Goal: Task Accomplishment & Management: Complete application form

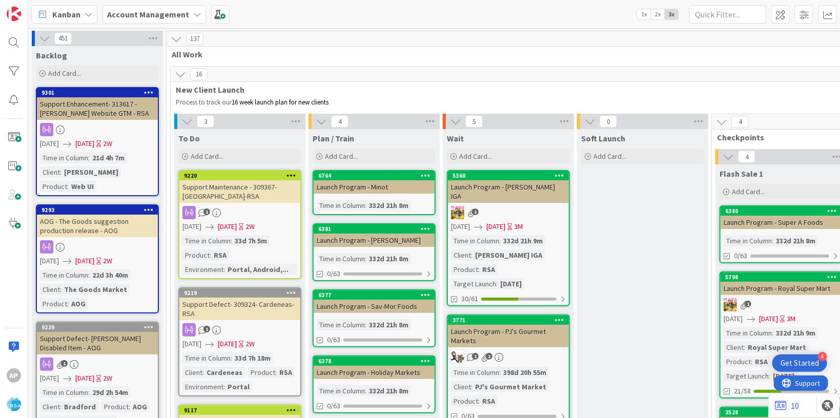
scroll to position [2152, 0]
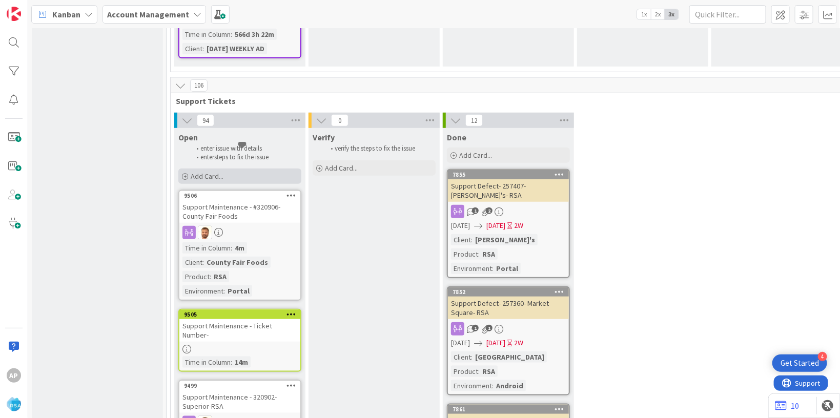
click at [234, 169] on div "Add Card..." at bounding box center [239, 176] width 123 height 15
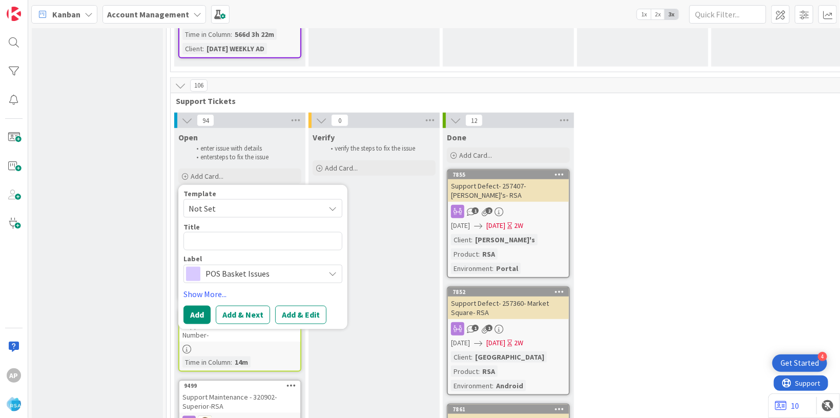
click at [232, 202] on span "Not Set" at bounding box center [253, 208] width 128 height 13
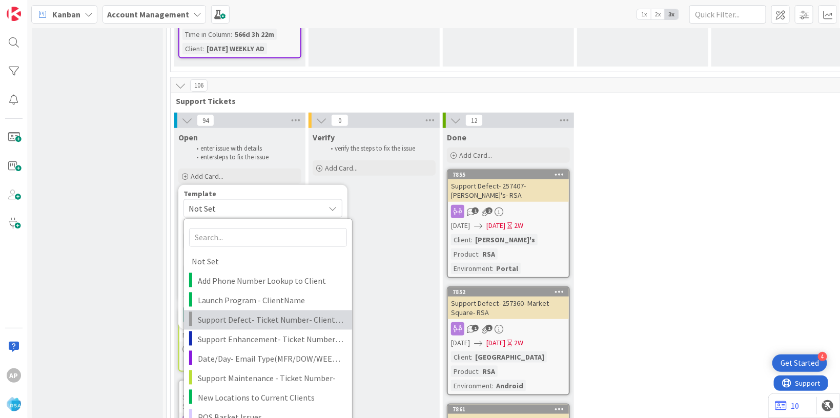
click at [242, 314] on span "Support Defect- Ticket Number- Client Name- Product Name" at bounding box center [271, 320] width 147 height 13
type textarea "x"
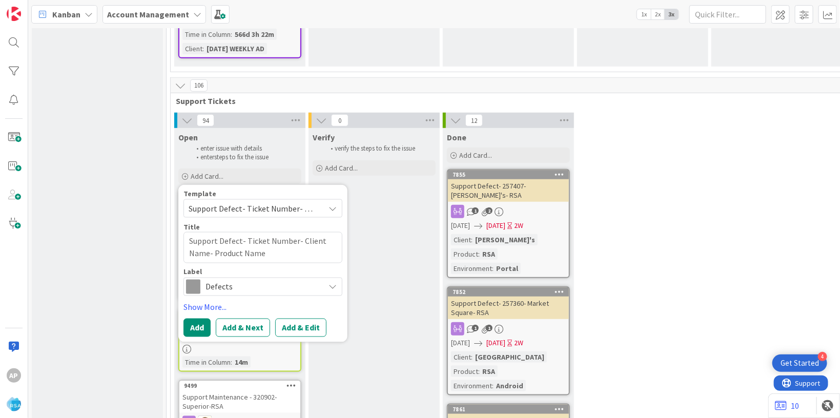
click at [246, 202] on span "Support Defect- Ticket Number- Client Name- Product Name" at bounding box center [253, 208] width 128 height 13
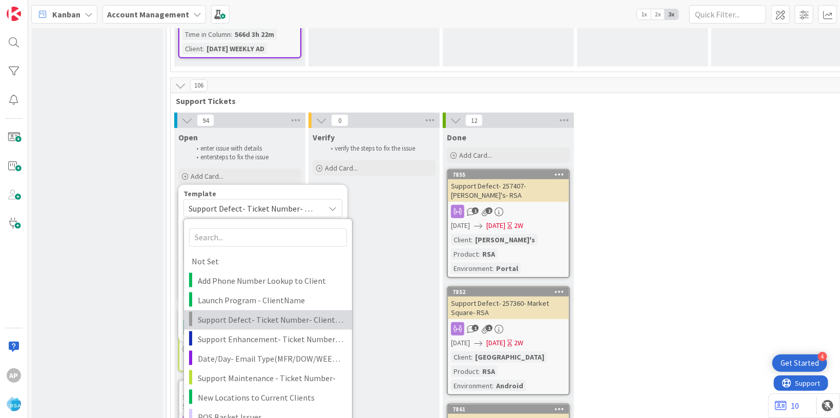
click at [261, 314] on span "Support Defect- Ticket Number- Client Name- Product Name" at bounding box center [271, 320] width 147 height 13
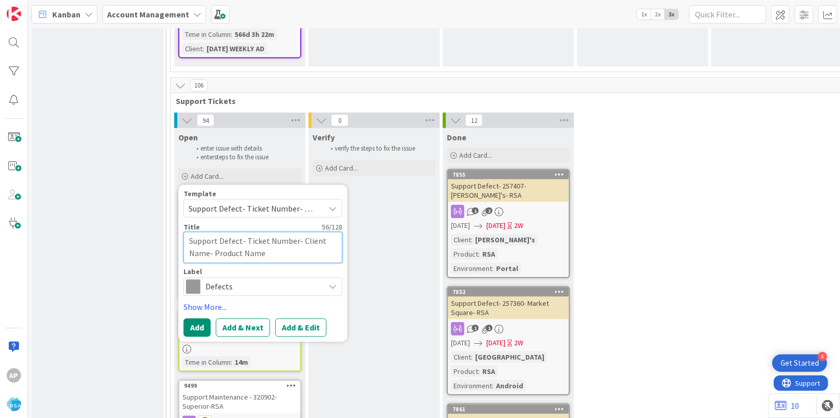
drag, startPoint x: 297, startPoint y: 200, endPoint x: 269, endPoint y: 199, distance: 28.2
click at [269, 232] on textarea "Support Defect- Ticket Number- Client Name- Product Name" at bounding box center [263, 247] width 159 height 31
drag, startPoint x: 264, startPoint y: 205, endPoint x: 243, endPoint y: 196, distance: 22.8
click at [263, 232] on textarea "Support Defect- Ticket Number- Client Name- Product Name" at bounding box center [263, 247] width 159 height 31
click at [249, 232] on textarea "Support Defect- Ticket Number- Client Name- Product Name" at bounding box center [263, 247] width 159 height 31
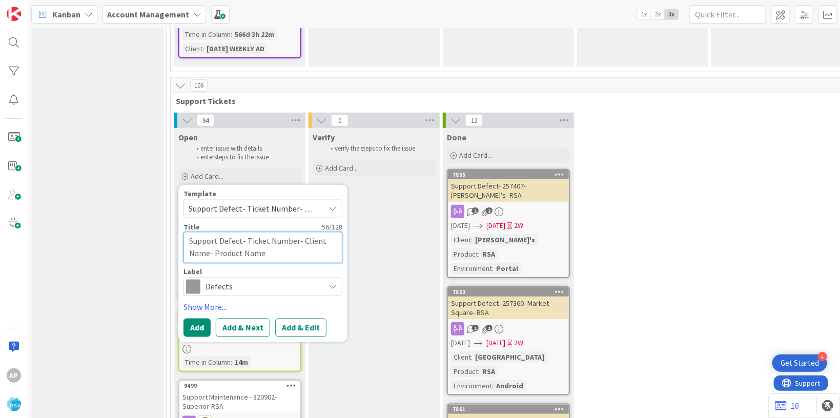
drag, startPoint x: 246, startPoint y: 197, endPoint x: 294, endPoint y: 198, distance: 48.7
click at [294, 232] on textarea "Support Defect- Ticket Number- Client Name- Product Name" at bounding box center [263, 247] width 159 height 31
paste textarea "#319508"
type textarea "Support Defect- #319508- Client Name- Product Name"
type textarea "x"
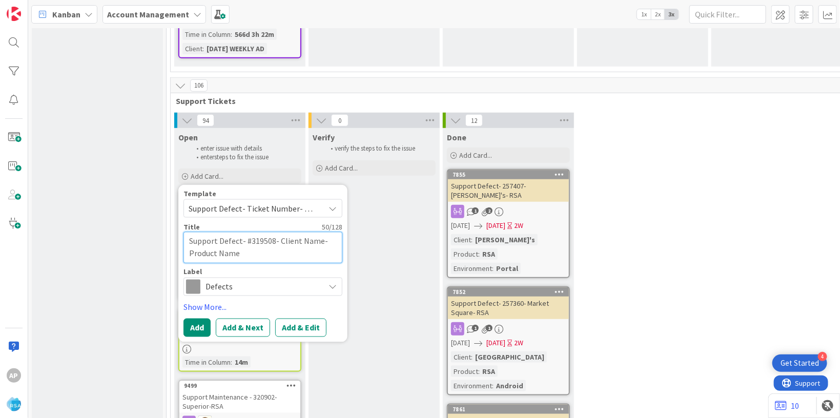
click at [248, 232] on textarea "Support Defect- #319508- Client Name- Product Name" at bounding box center [263, 247] width 159 height 31
type textarea "Support Defect- 319508- Client Name- Product Name"
type textarea "x"
click at [313, 232] on textarea "Support Defect- 319508- Client Name- Product Name" at bounding box center [263, 247] width 159 height 31
type textarea "Support Defect- 319508- Client Name\- Product Name"
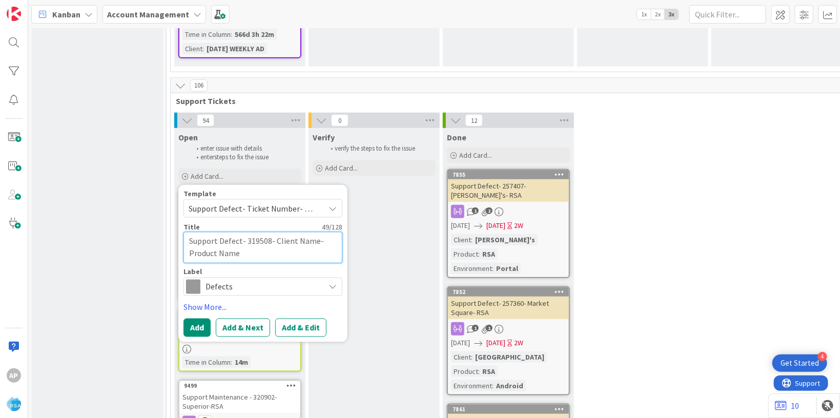
type textarea "x"
type textarea "Support Defect- 319508- Client Name- Product Name"
type textarea "x"
type textarea "Support Defect- 319508- Client Nam- Product Name"
type textarea "x"
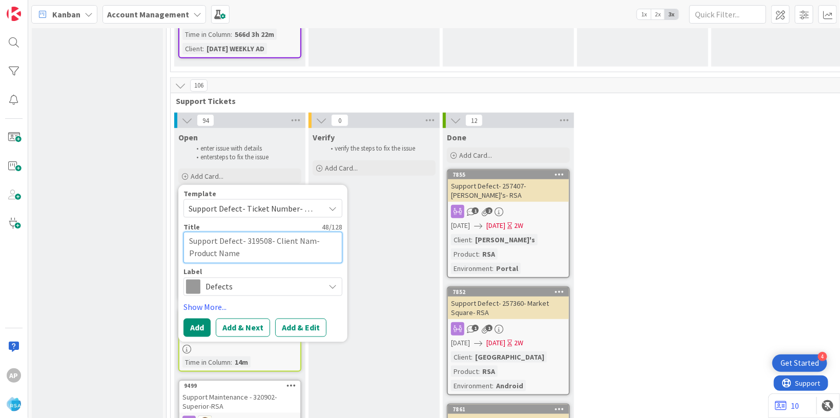
type textarea "Support Defect- 319508- Client Na- Product Name"
type textarea "x"
type textarea "Support Defect- 319508- Client N- Product Name"
type textarea "x"
type textarea "Support Defect- 319508- Client - Product Name"
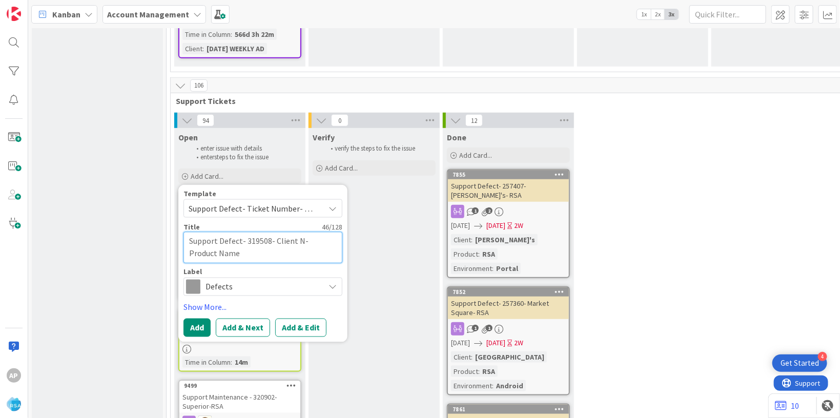
type textarea "x"
type textarea "Support Defect- 319508- Client- Product Name"
type textarea "x"
type textarea "Support Defect- 319508- Clien- Product Name"
type textarea "x"
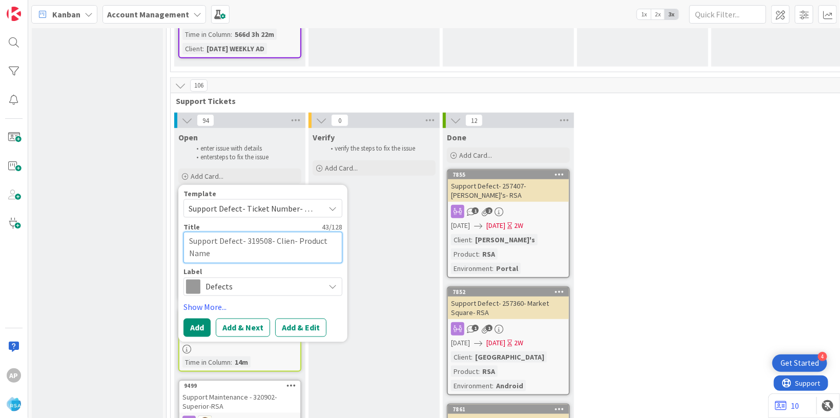
type textarea "Support Defect- 319508- Clie- Product Name"
type textarea "x"
type textarea "Support Defect- 319508- Cli- Product Name"
type textarea "x"
type textarea "Support Defect- 319508- Cl- Product Name"
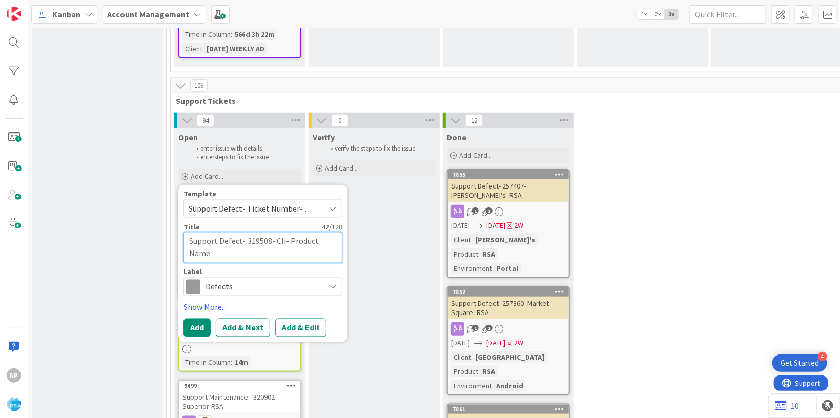
type textarea "x"
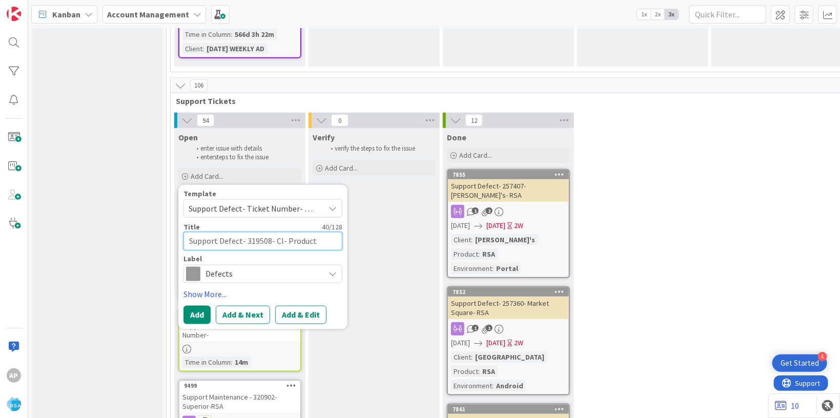
type textarea "Support Defect- 319508- C- Product Name"
type textarea "x"
type textarea "Support Defect- 319508- - Product Name"
type textarea "x"
type textarea "Support Defect- 319508- W- Product Name"
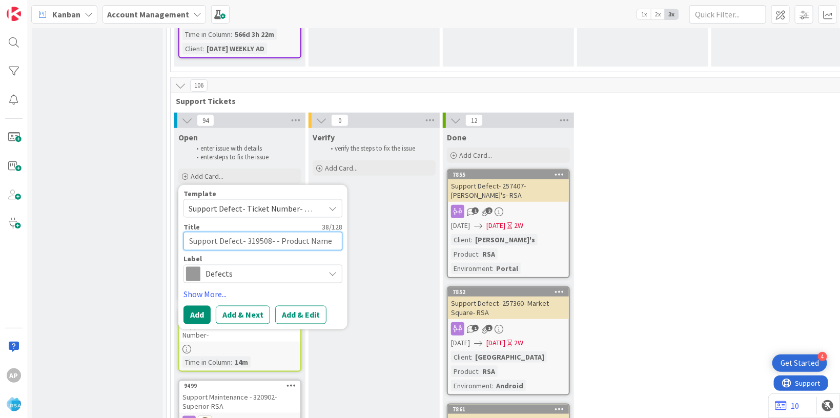
type textarea "x"
type textarea "Support Defect- 319508- Wh- Product Name"
type textarea "x"
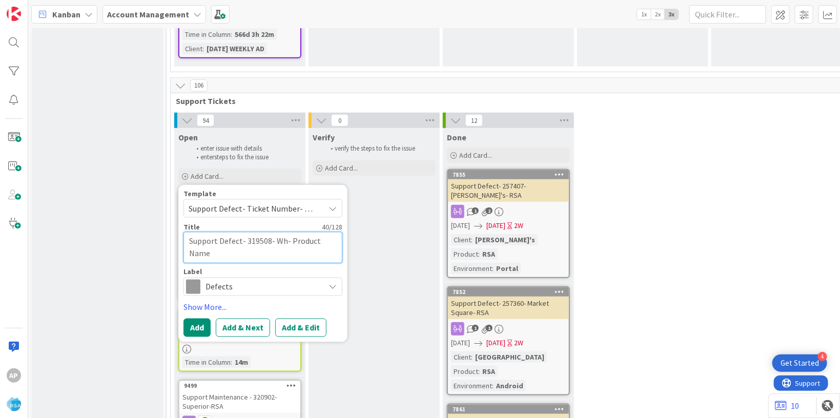
type textarea "Support Defect- 319508- Whi- Product Name"
type textarea "x"
type textarea "Support Defect- 319508- Whit- Product Name"
type textarea "x"
type textarea "Support Defect- 319508- White- Product Name"
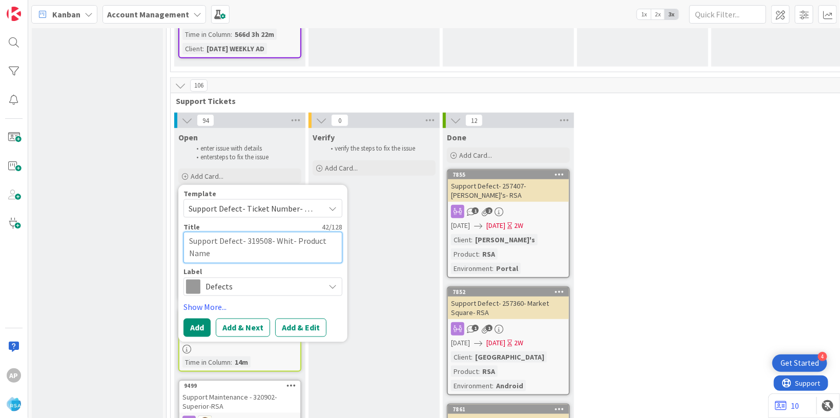
type textarea "x"
type textarea "Support Defect- 319508- Whites- Product Name"
type textarea "x"
type textarea "Support Defect- 319508- Whites - Product Name"
type textarea "x"
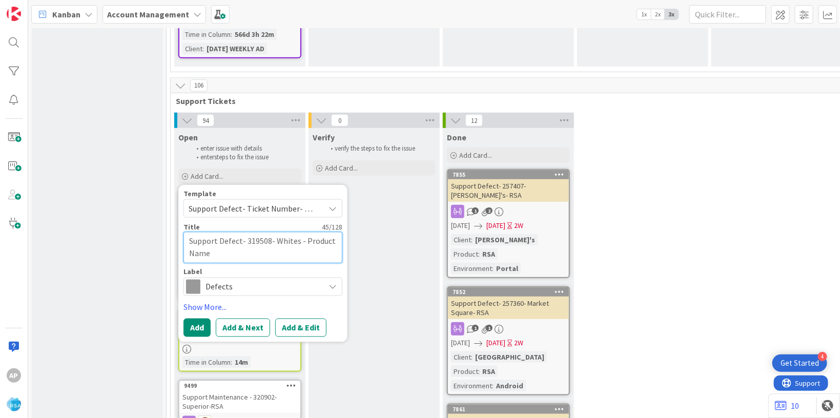
type textarea "Support Defect- 319508- Whites F- Product Name"
type textarea "x"
type textarea "Support Defect- 319508- Whites Fo- Product Name"
type textarea "x"
type textarea "Support Defect- 319508- Whites Foo- Product Name"
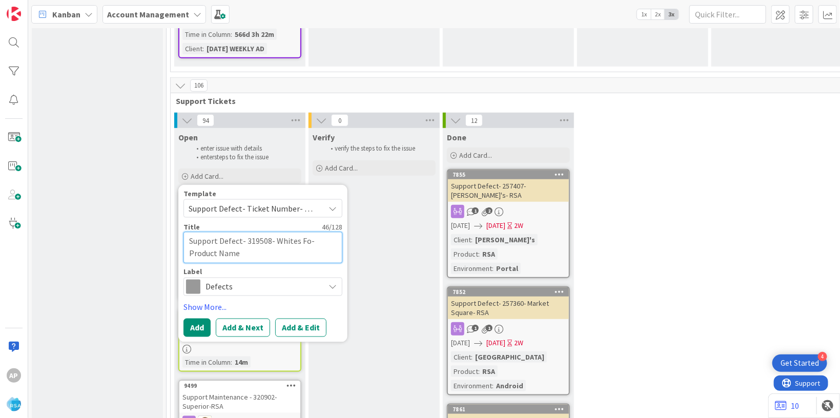
type textarea "x"
type textarea "Support Defect- 319508- Whites Foot- Product Name"
type textarea "x"
type textarea "Support Defect- 319508- Whites Foot - Product Name"
type textarea "x"
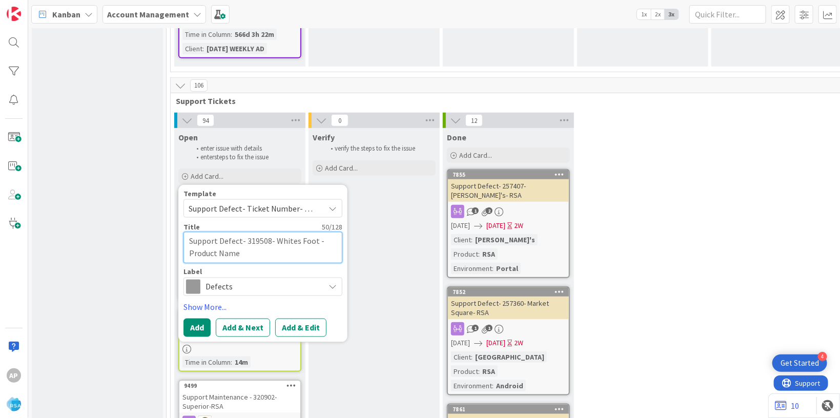
type textarea "Support Defect- 319508- Whites Foot l- Product Name"
type textarea "x"
type textarea "Support Defect- 319508- Whites Foot li- Product Name"
type textarea "x"
type textarea "Support Defect- 319508- Whites Foot lin- Product Name"
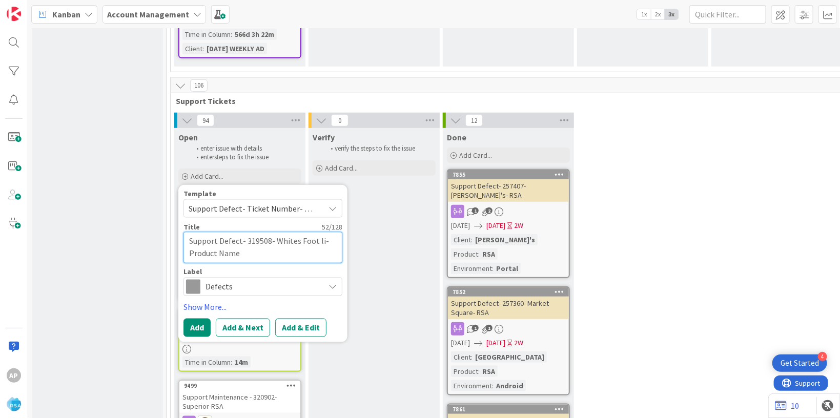
type textarea "x"
type textarea "Support Defect- 319508- Whites Foot line- Product Name"
type textarea "x"
type textarea "Support Defect- 319508- Whites Foot liner- Product Name"
type textarea "x"
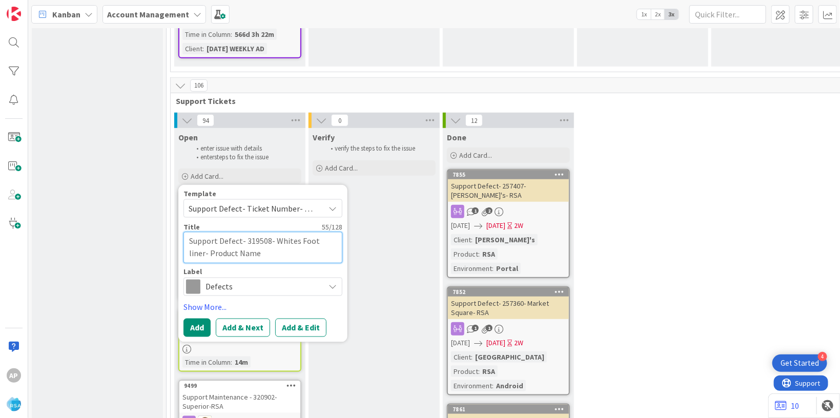
type textarea "Support Defect- 319508- Whites Foot line- Product Name"
type textarea "x"
type textarea "Support Defect- 319508- Whites Foot lin- Product Name"
type textarea "x"
type textarea "Support Defect- 319508- Whites Foot li- Product Name"
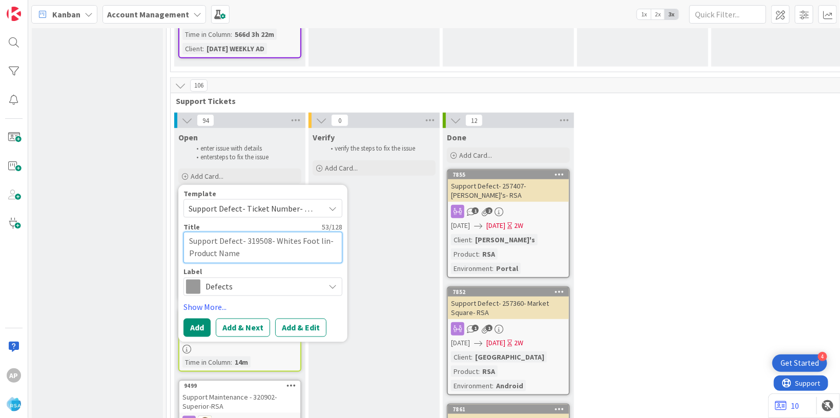
type textarea "x"
type textarea "Support Defect- 319508- Whites Foot l- Product Name"
type textarea "x"
type textarea "Support Defect- 319508- Whites Foot - Product Name"
type textarea "x"
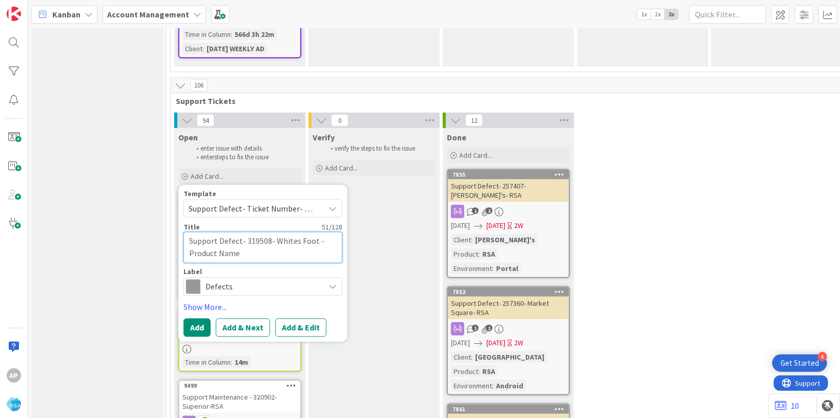
type textarea "Support Defect- 319508- Whites Foot- Product Name"
type textarea "x"
type textarea "Support Defect- 319508- Whites Footl- Product Name"
type textarea "x"
type textarea "Support Defect- 319508- Whites Footli- Product Name"
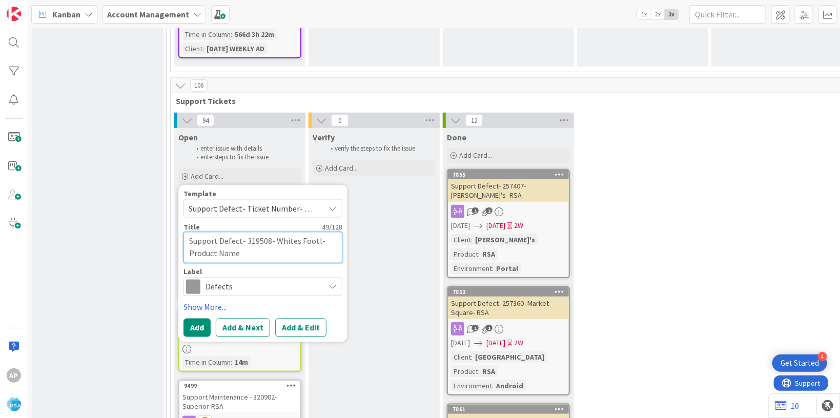
type textarea "x"
type textarea "Support Defect- 319508- Whites Footlin- Product Name"
type textarea "x"
type textarea "Support Defect- 319508- Whites Footline- Product Name"
type textarea "x"
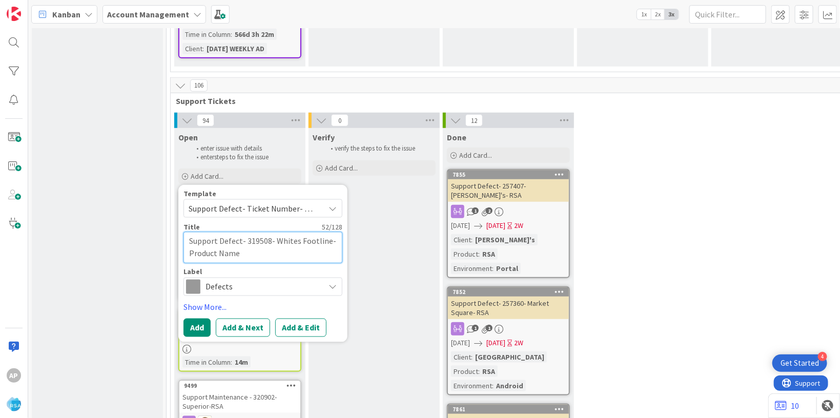
type textarea "Support Defect- 319508- Whites Footliner- Product Name"
type textarea "x"
click at [244, 220] on div "Template Support Defect- Ticket Number- Client Name- Product Name Not Set Add P…" at bounding box center [263, 243] width 159 height 106
click at [244, 232] on textarea "Support Defect- 319508- Whites Footliner- Product Name" at bounding box center [263, 247] width 159 height 31
type textarea "Support Defect- 319508- Whites Footliner- Product Nam"
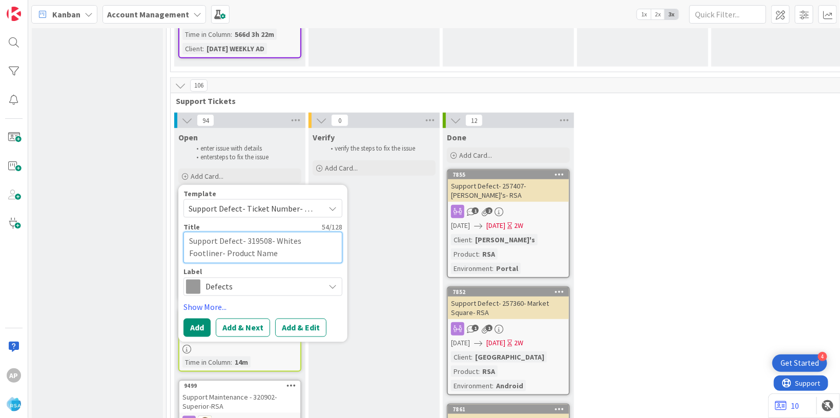
type textarea "x"
type textarea "Support Defect- 319508- Whites Footliner- Product Na"
type textarea "x"
type textarea "Support Defect- 319508- Whites Footliner- Product N"
type textarea "x"
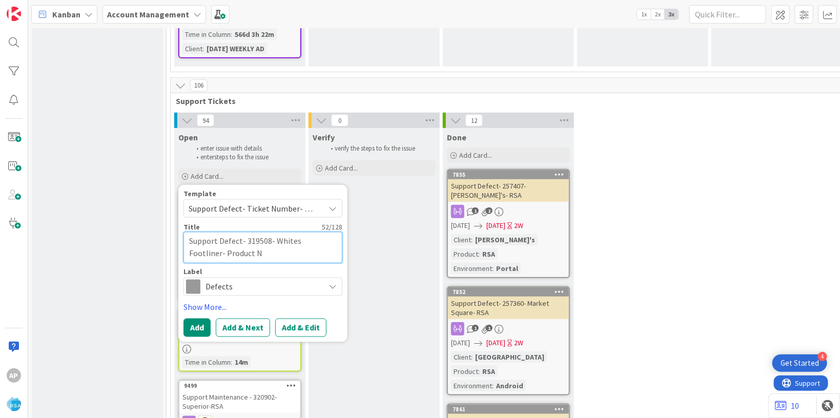
type textarea "Support Defect- 319508- Whites Footliner- Product"
type textarea "x"
type textarea "Support Defect- 319508- Whites Footliner- Product"
type textarea "x"
type textarea "Support Defect- 319508- Whites Footliner- Produc"
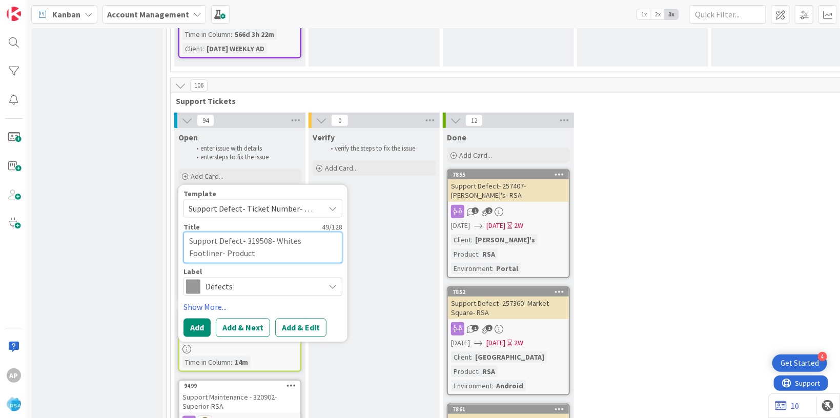
type textarea "x"
type textarea "Support Defect- 319508- Whites Footliner- Produ"
type textarea "x"
type textarea "Support Defect- 319508- Whites Footliner- Prod"
type textarea "x"
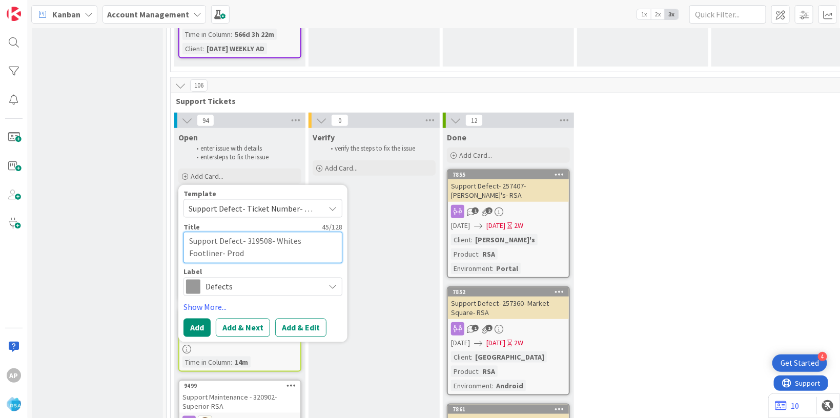
type textarea "Support Defect- 319508- Whites Footliner- Pro"
type textarea "x"
type textarea "Support Defect- 319508- Whites Footliner- Pr"
type textarea "x"
type textarea "Support Defect- 319508- Whites Footliner- P"
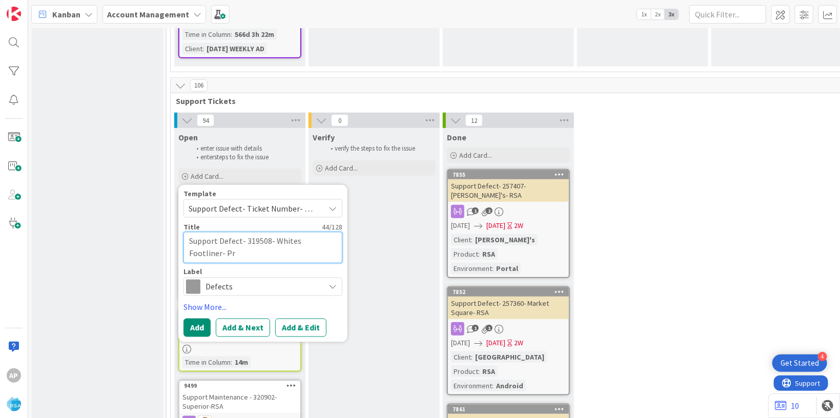
type textarea "x"
type textarea "Support Defect- 319508- Whites Footliner-"
type textarea "x"
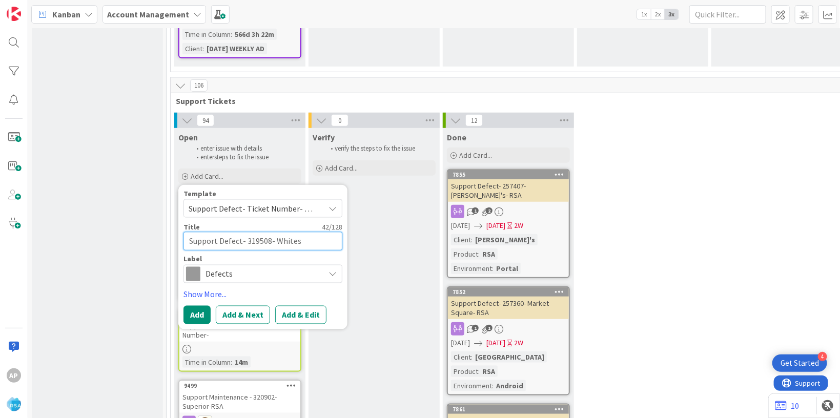
type textarea "Support Defect- 319508- Whites Footliner-"
type textarea "x"
type textarea "Support Defect- 319508- Whites Footliner"
type textarea "x"
type textarea "Support Defect- 319508- Whites Footline"
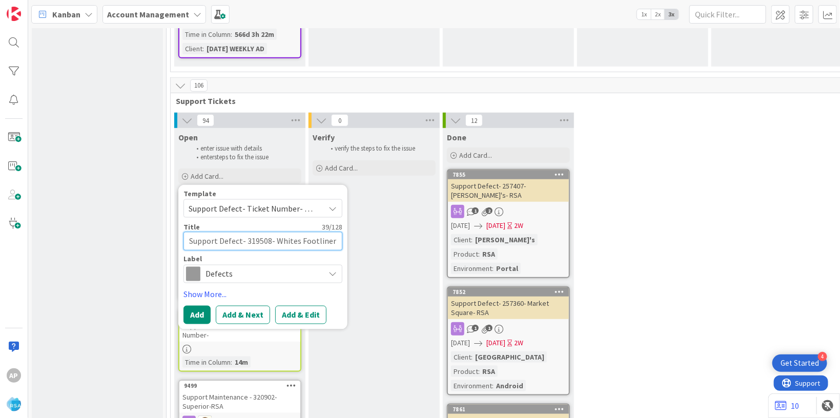
type textarea "x"
type textarea "Support Defect- 319508- Whites Footlin"
type textarea "x"
type textarea "Support Defect- 319508- Whites Footli"
type textarea "x"
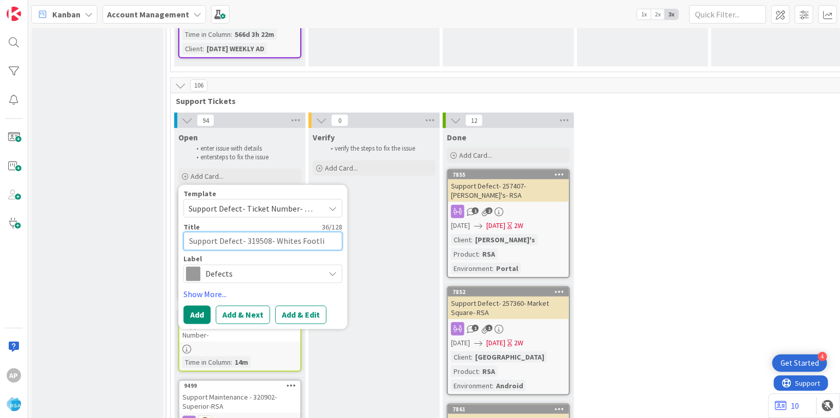
type textarea "Support Defect- 319508- Whites Footl"
type textarea "x"
type textarea "Support Defect- 319508- Whites Foot"
type textarea "x"
type textarea "Support Defect- 319508- Whites Foo"
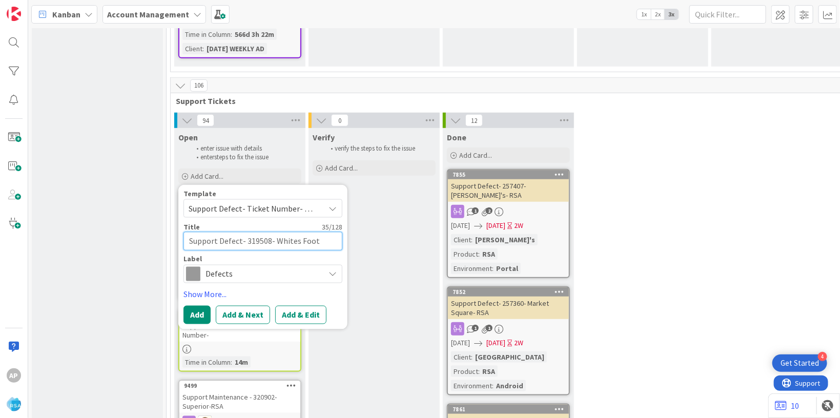
type textarea "x"
type textarea "Support Defect- 319508- Whites Fo"
type textarea "x"
type textarea "Support Defect- 319508- Whites F"
type textarea "x"
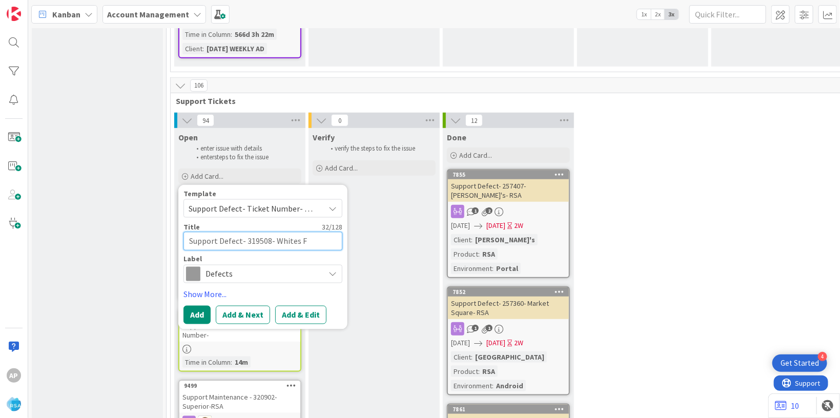
type textarea "Support Defect- 319508- Whites Fo"
type textarea "x"
type textarea "Support Defect- 319508- Whites Foo"
type textarea "x"
type textarea "Support Defect- 319508- Whites Foot"
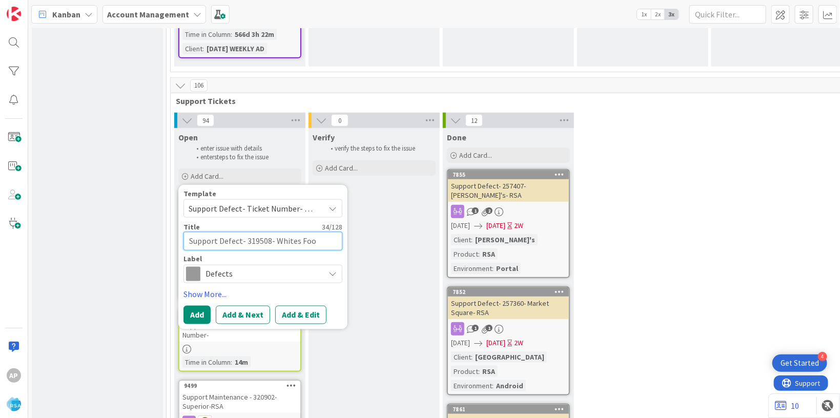
type textarea "x"
type textarea "Support Defect- 319508- Whites Footl"
type textarea "x"
type textarea "Support Defect- 319508- Whites Footli"
type textarea "x"
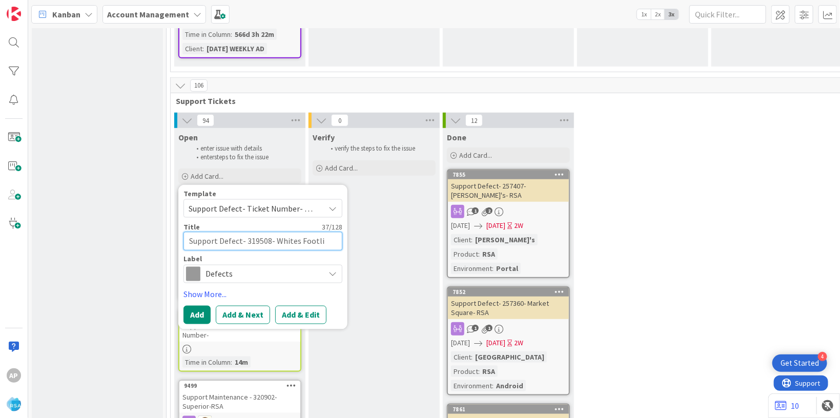
type textarea "Support Defect- 319508- Whites Footlin"
type textarea "x"
type textarea "Support Defect- 319508- Whites Footline"
type textarea "x"
type textarea "Support Defect- 319508- Whites Footliner"
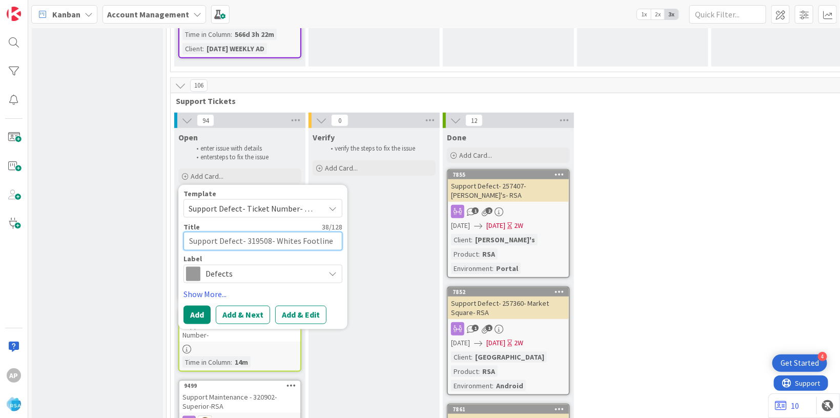
type textarea "x"
type textarea "Support Defect- 319508- Whites Footliner-"
type textarea "x"
click at [334, 232] on textarea "Support Defect- 319508- Whites Footliner-" at bounding box center [263, 241] width 159 height 18
type textarea "Support Defect- 319508- Whites Footliner-R"
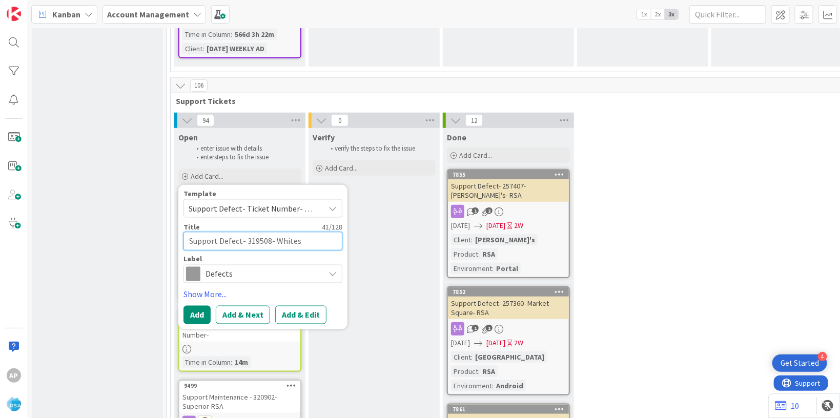
type textarea "x"
type textarea "Support Defect- 319508- Whites Footliner-RS"
type textarea "x"
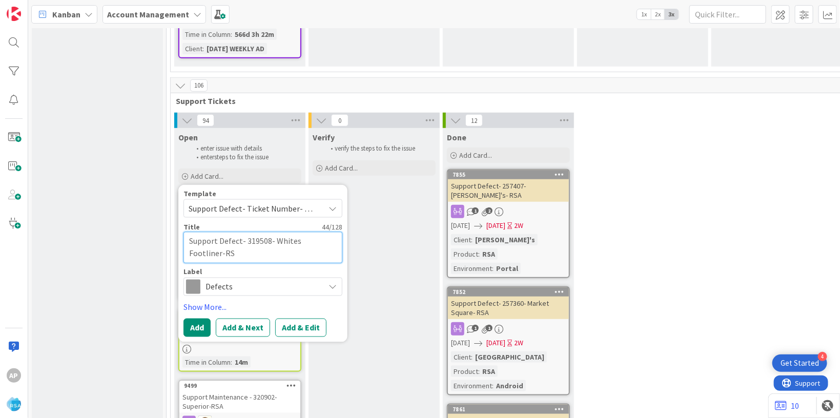
type textarea "Support Defect- 319508- Whites Footliner-RSA"
type textarea "x"
type textarea "Support Defect- 319508- Whites Footliner-RSA"
click at [312, 318] on button "Add & Edit" at bounding box center [300, 327] width 51 height 18
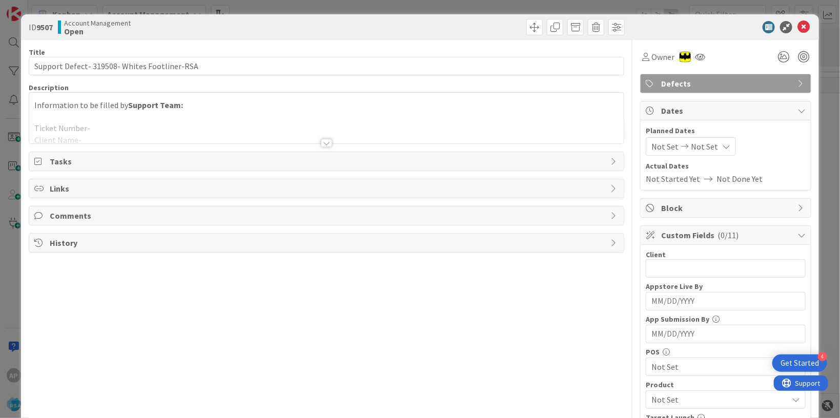
click at [77, 130] on div at bounding box center [326, 130] width 595 height 26
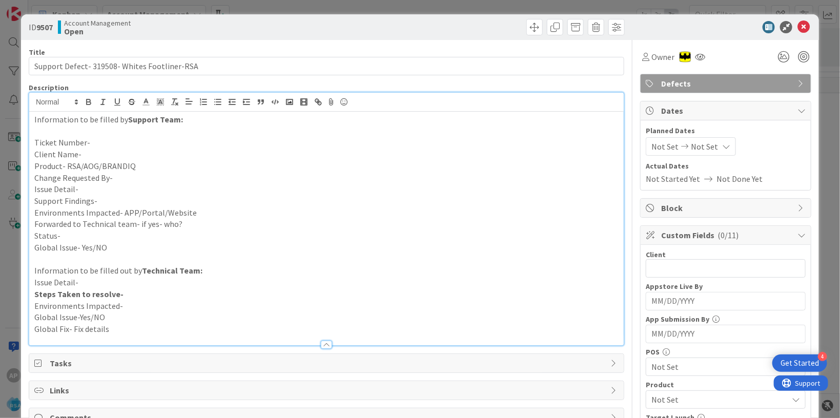
click at [112, 142] on p "Ticket Number-" at bounding box center [326, 143] width 584 height 12
click at [87, 157] on p "Client Name-" at bounding box center [326, 155] width 584 height 12
click at [158, 168] on p "Product- RSA/AOG/BRANDIQ" at bounding box center [326, 166] width 584 height 12
click at [134, 178] on p "Change Requested By-" at bounding box center [326, 178] width 584 height 12
click at [94, 191] on p "Issue Detail-" at bounding box center [326, 190] width 584 height 12
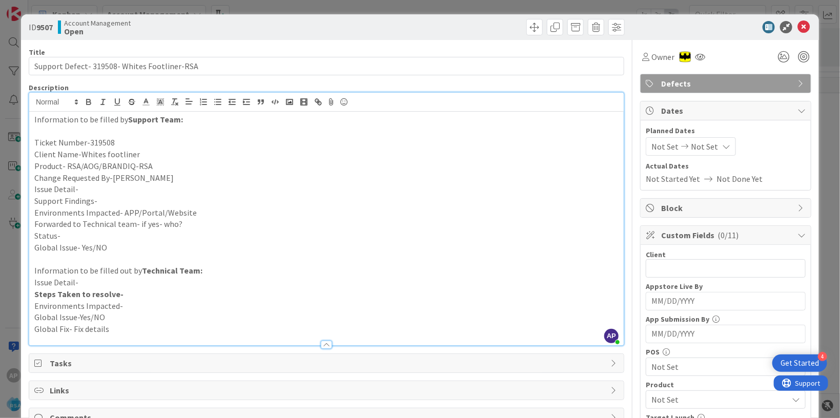
drag, startPoint x: 96, startPoint y: 192, endPoint x: 92, endPoint y: 189, distance: 5.4
click at [95, 190] on p "Issue Detail-" at bounding box center [326, 190] width 584 height 12
click at [95, 191] on p "Issue Detail-" at bounding box center [326, 190] width 584 height 12
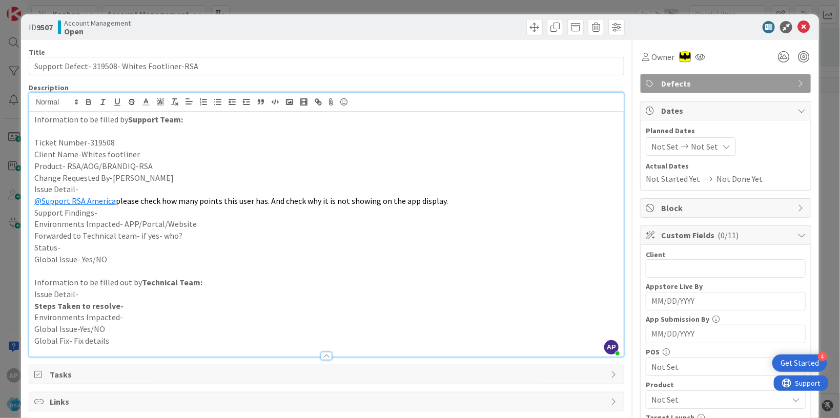
click at [112, 214] on p "Support Findings-" at bounding box center [326, 213] width 584 height 12
click at [192, 239] on p "Forwarded to Technical team- if yes- who?" at bounding box center [326, 236] width 584 height 12
click at [198, 229] on p "Environments Impacted- APP/Portal/Website" at bounding box center [326, 224] width 584 height 12
click at [199, 239] on p "Forwarded to Technical team- if yes- who?" at bounding box center [326, 236] width 584 height 12
click at [67, 251] on p "Status-" at bounding box center [326, 248] width 584 height 12
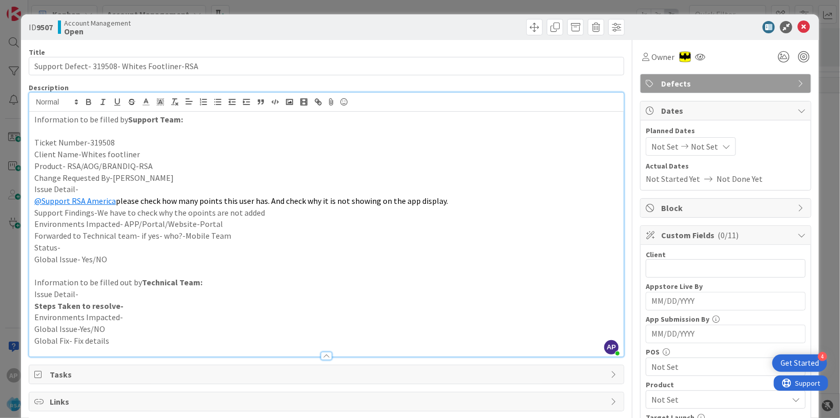
click at [190, 215] on p "Support Findings-We have to check why the opoints are not added" at bounding box center [326, 213] width 584 height 12
click at [83, 248] on p "Status-" at bounding box center [326, 248] width 584 height 12
click at [656, 151] on span "Not Set" at bounding box center [664, 146] width 27 height 12
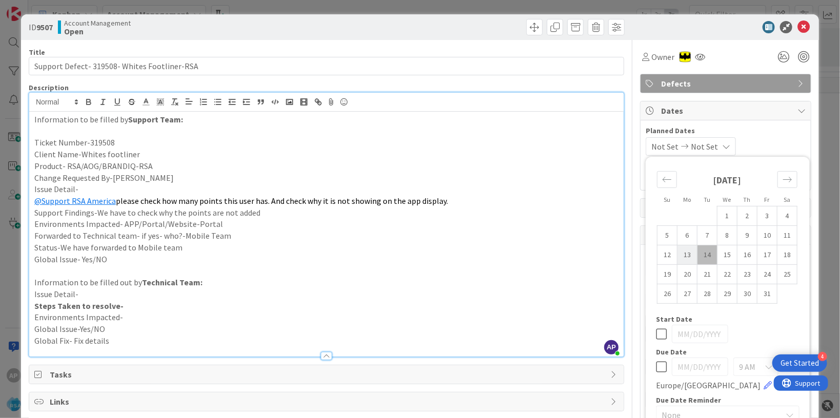
click at [678, 253] on td "13" at bounding box center [688, 254] width 20 height 19
type input "[DATE]"
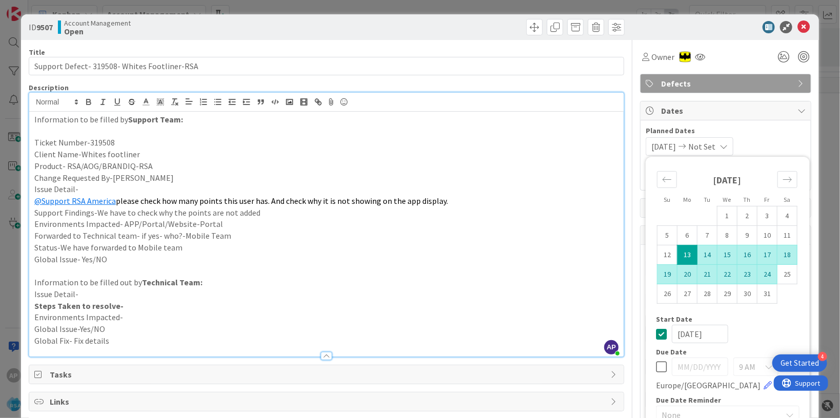
click at [758, 277] on td "24" at bounding box center [768, 273] width 20 height 19
type input "[DATE]"
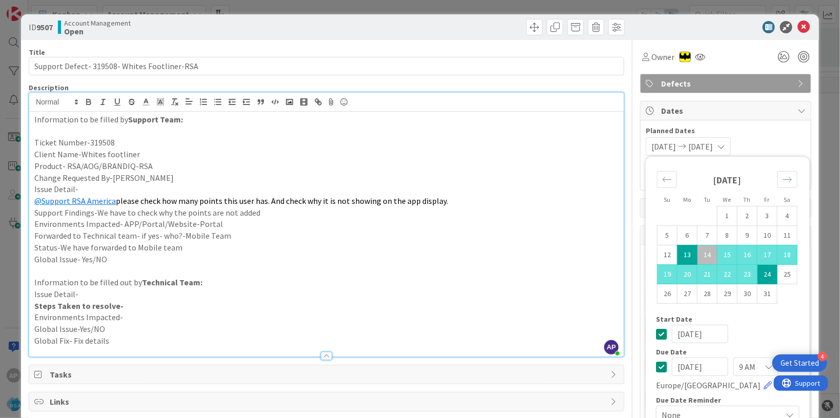
click at [476, 236] on p "Forwarded to Technical team- if yes- who?-Mobile Team" at bounding box center [326, 236] width 584 height 12
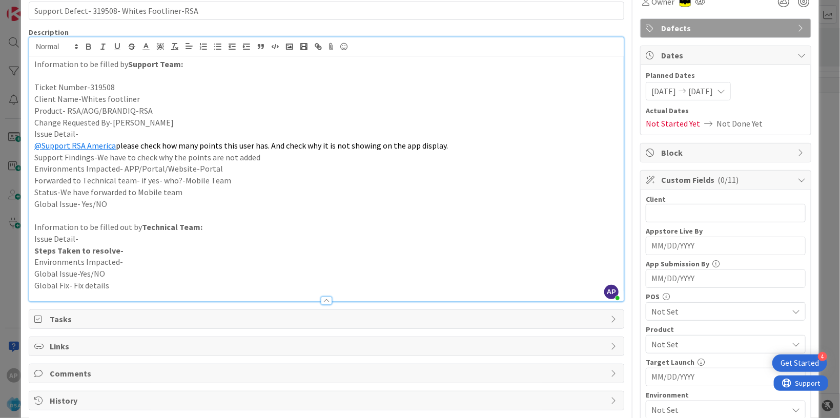
scroll to position [187, 0]
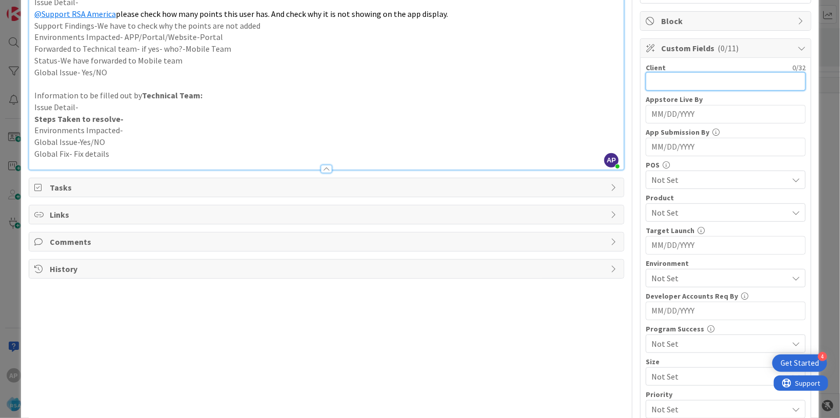
click at [655, 90] on input "text" at bounding box center [726, 81] width 160 height 18
click at [656, 81] on input "text" at bounding box center [726, 81] width 160 height 18
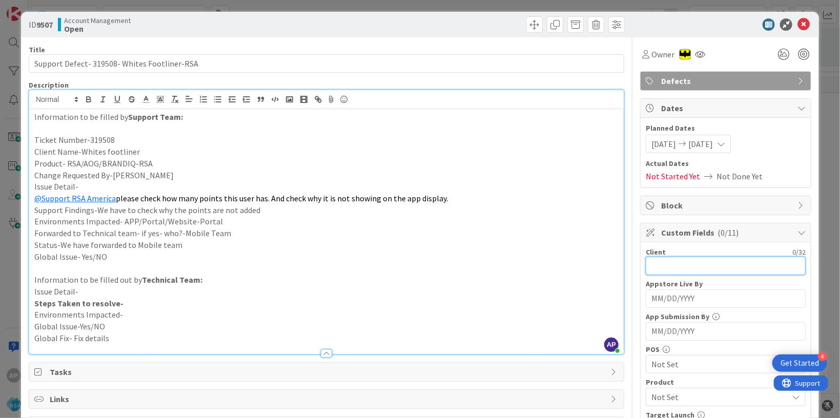
scroll to position [0, 0]
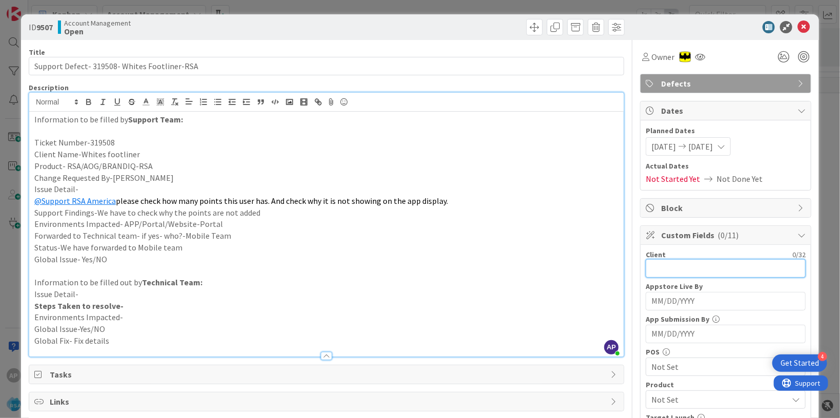
click at [667, 266] on input "text" at bounding box center [726, 268] width 160 height 18
click at [659, 267] on input "text" at bounding box center [726, 268] width 160 height 18
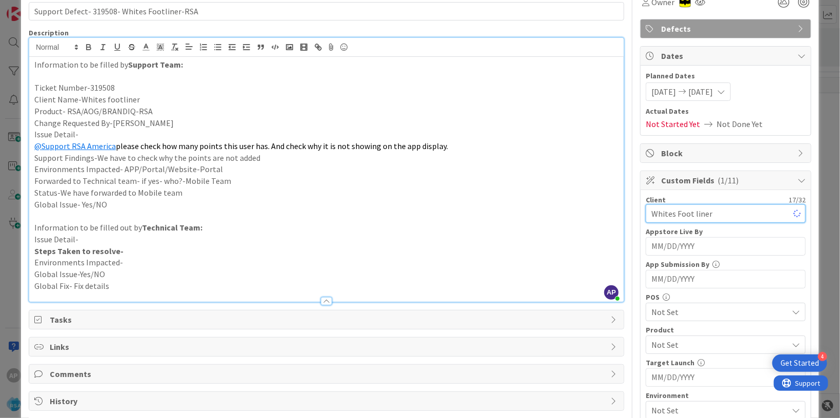
scroll to position [187, 0]
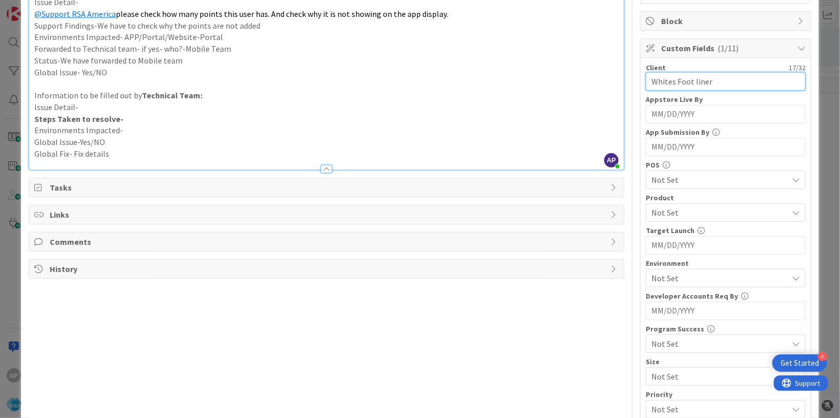
click at [683, 85] on input "Whites Foot liner" at bounding box center [726, 81] width 160 height 18
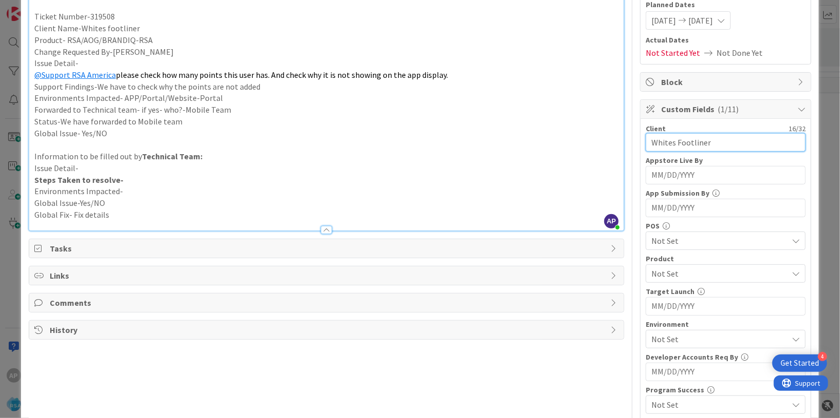
scroll to position [125, 0]
click at [711, 141] on input "Whites Footliner" at bounding box center [726, 144] width 160 height 18
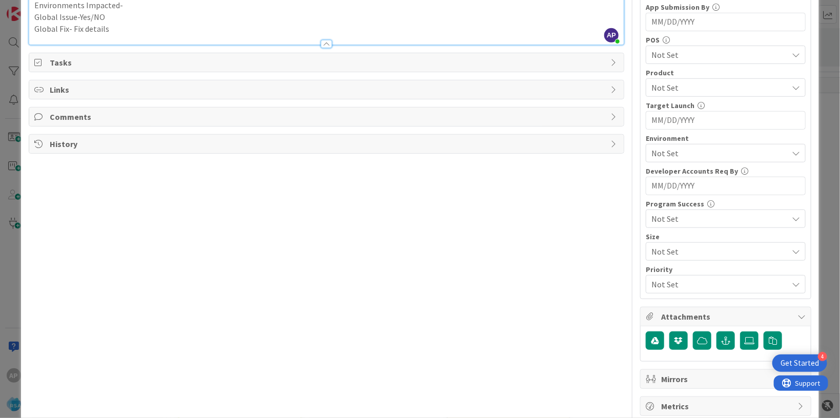
scroll to position [330, 0]
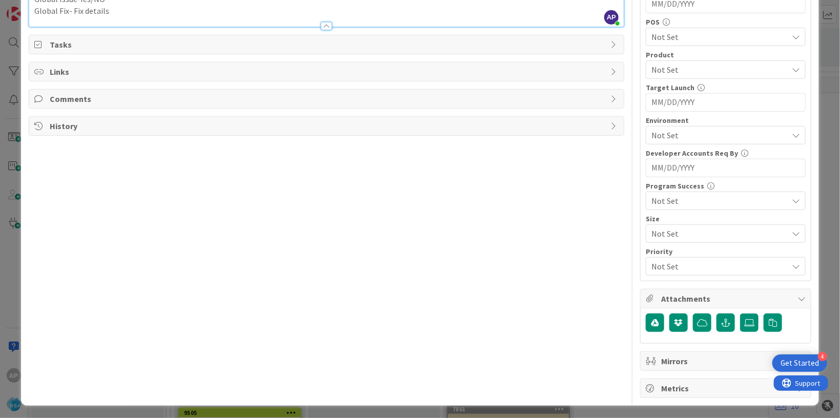
type input "Whites Footliner"
click at [672, 132] on span "Not Set" at bounding box center [719, 135] width 136 height 12
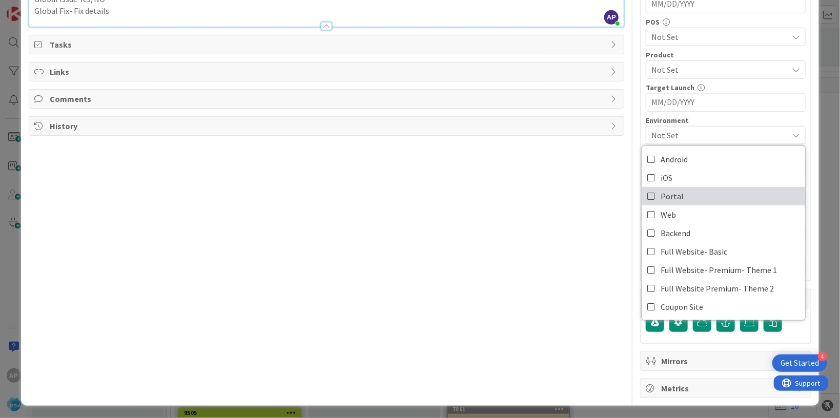
click at [665, 190] on span "Portal" at bounding box center [672, 196] width 23 height 15
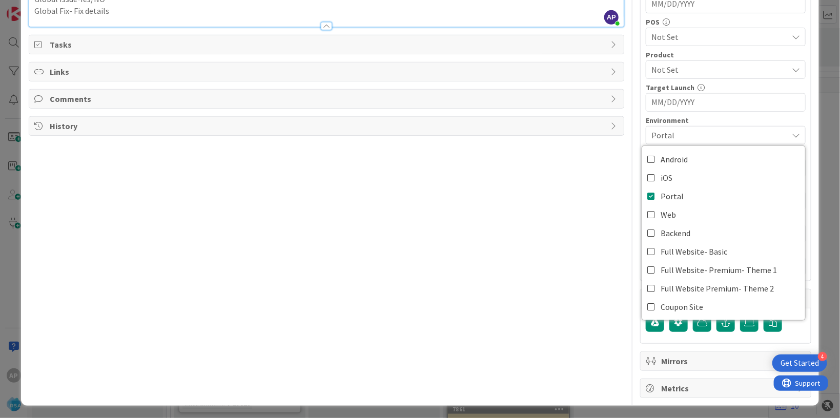
click at [505, 200] on div "Title 44 / 128 Support Defect- 319508- Whites Footliner-RSA Description AP [PER…" at bounding box center [327, 54] width 596 height 688
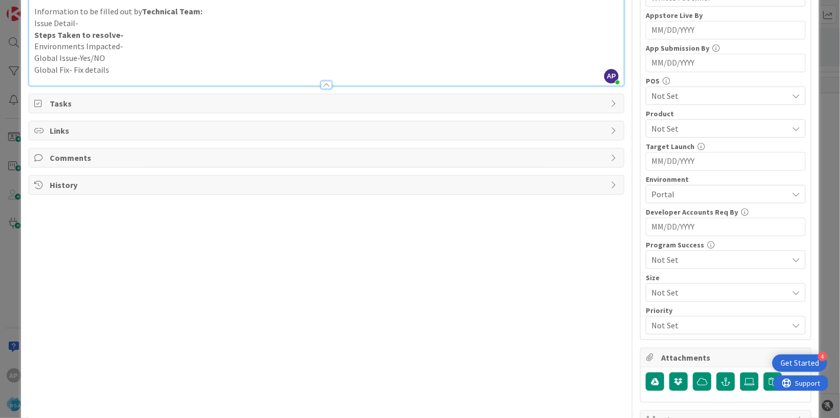
scroll to position [268, 0]
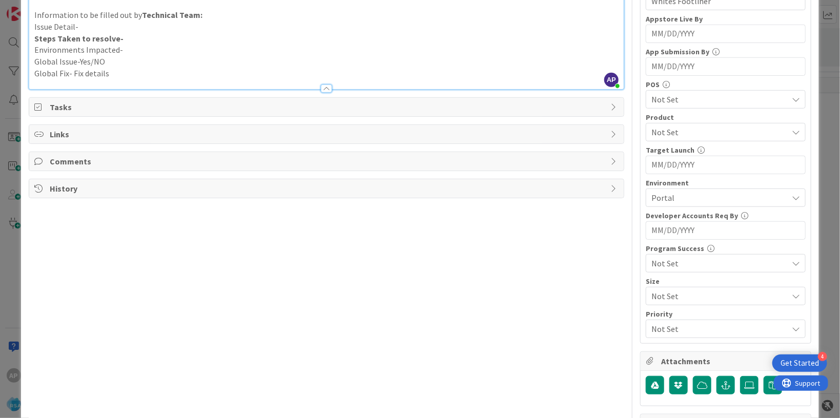
click at [674, 127] on span "Not Set" at bounding box center [719, 132] width 136 height 12
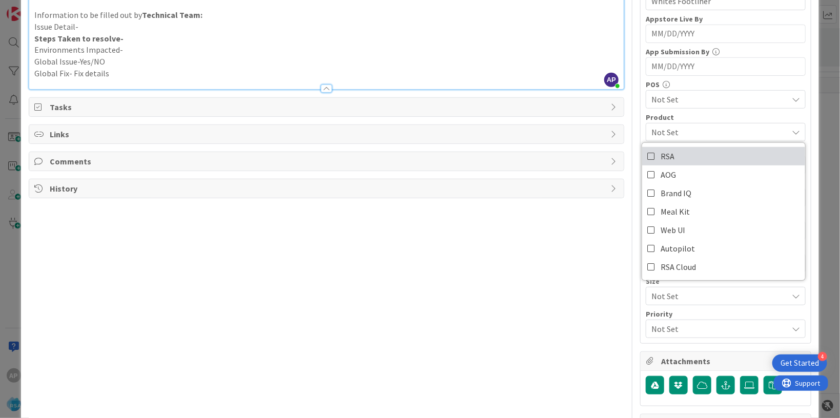
click at [661, 158] on span "RSA" at bounding box center [668, 156] width 14 height 15
click at [508, 293] on div "Title 44 / 128 Support Defect- 319508- Whites Footliner-RSA Description AP [PER…" at bounding box center [327, 116] width 596 height 688
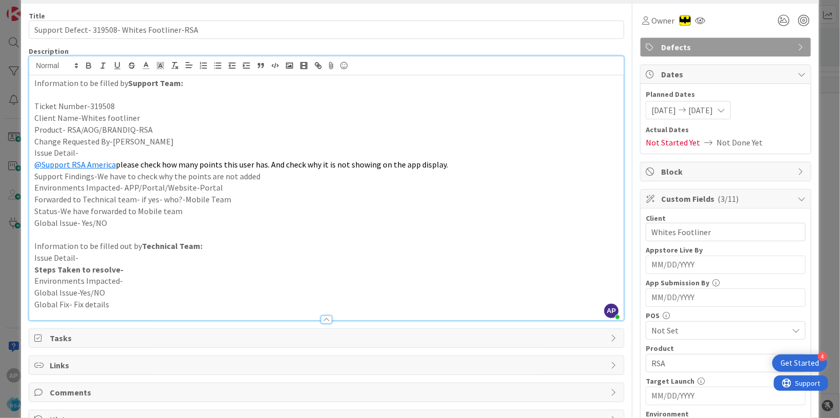
scroll to position [0, 0]
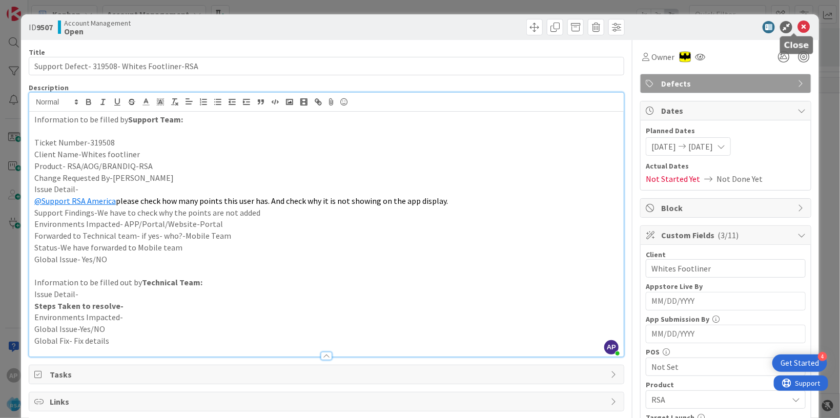
click at [798, 27] on icon at bounding box center [804, 27] width 12 height 12
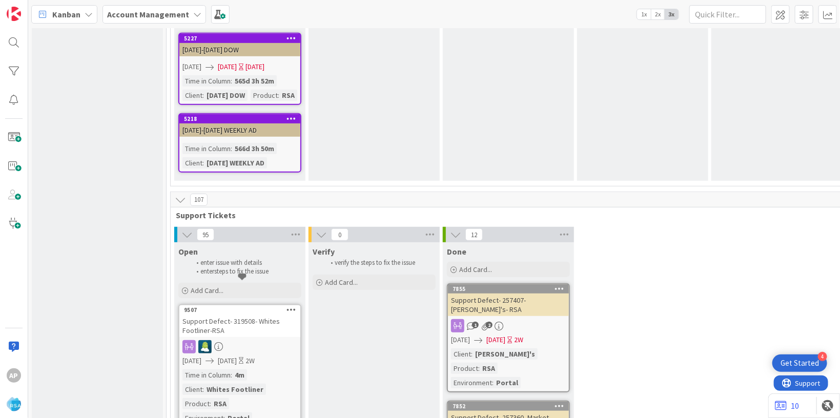
scroll to position [2027, 0]
